Goal: Information Seeking & Learning: Learn about a topic

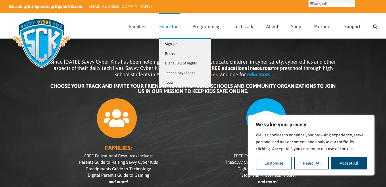
click at [169, 24] on span "Educators" at bounding box center [169, 26] width 20 height 5
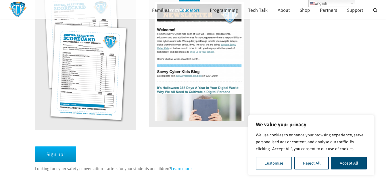
scroll to position [958, 0]
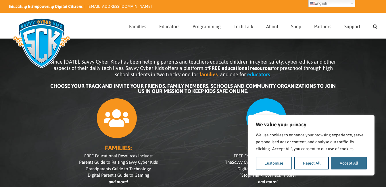
click at [345, 164] on button "Accept All" at bounding box center [349, 163] width 36 height 13
checkbox input "true"
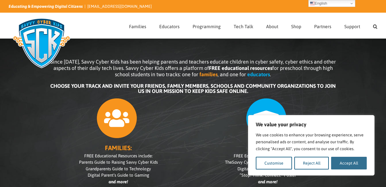
checkbox input "true"
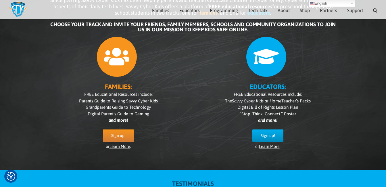
scroll to position [55, 0]
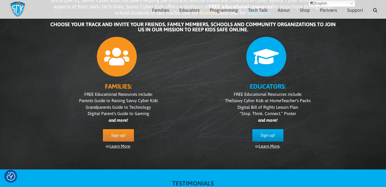
click at [268, 148] on link "Learn More" at bounding box center [269, 146] width 21 height 5
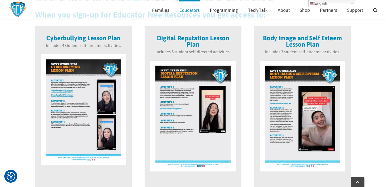
scroll to position [196, 0]
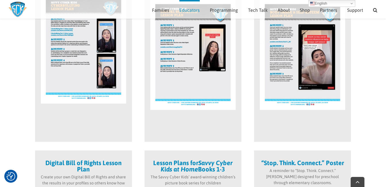
click at [190, 88] on img at bounding box center [192, 54] width 85 height 111
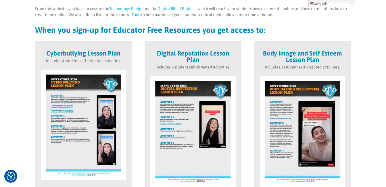
scroll to position [0, 0]
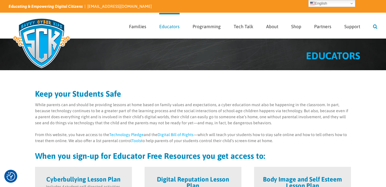
click at [376, 27] on link "Search" at bounding box center [375, 25] width 4 height 25
type input "videos"
click at [130, 22] on input "" at bounding box center [134, 26] width 8 height 8
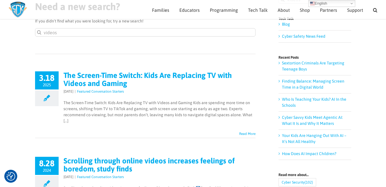
scroll to position [64, 0]
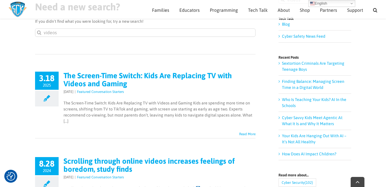
click at [96, 78] on link "The Screen-Time Switch: Kids Are Replacing TV with Videos and Gaming" at bounding box center [148, 79] width 169 height 17
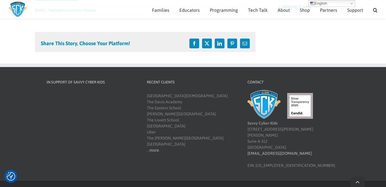
scroll to position [377, 0]
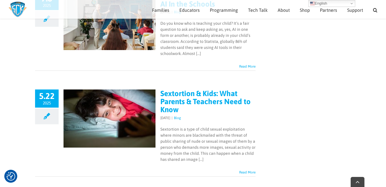
scroll to position [497, 0]
